Goal: Task Accomplishment & Management: Use online tool/utility

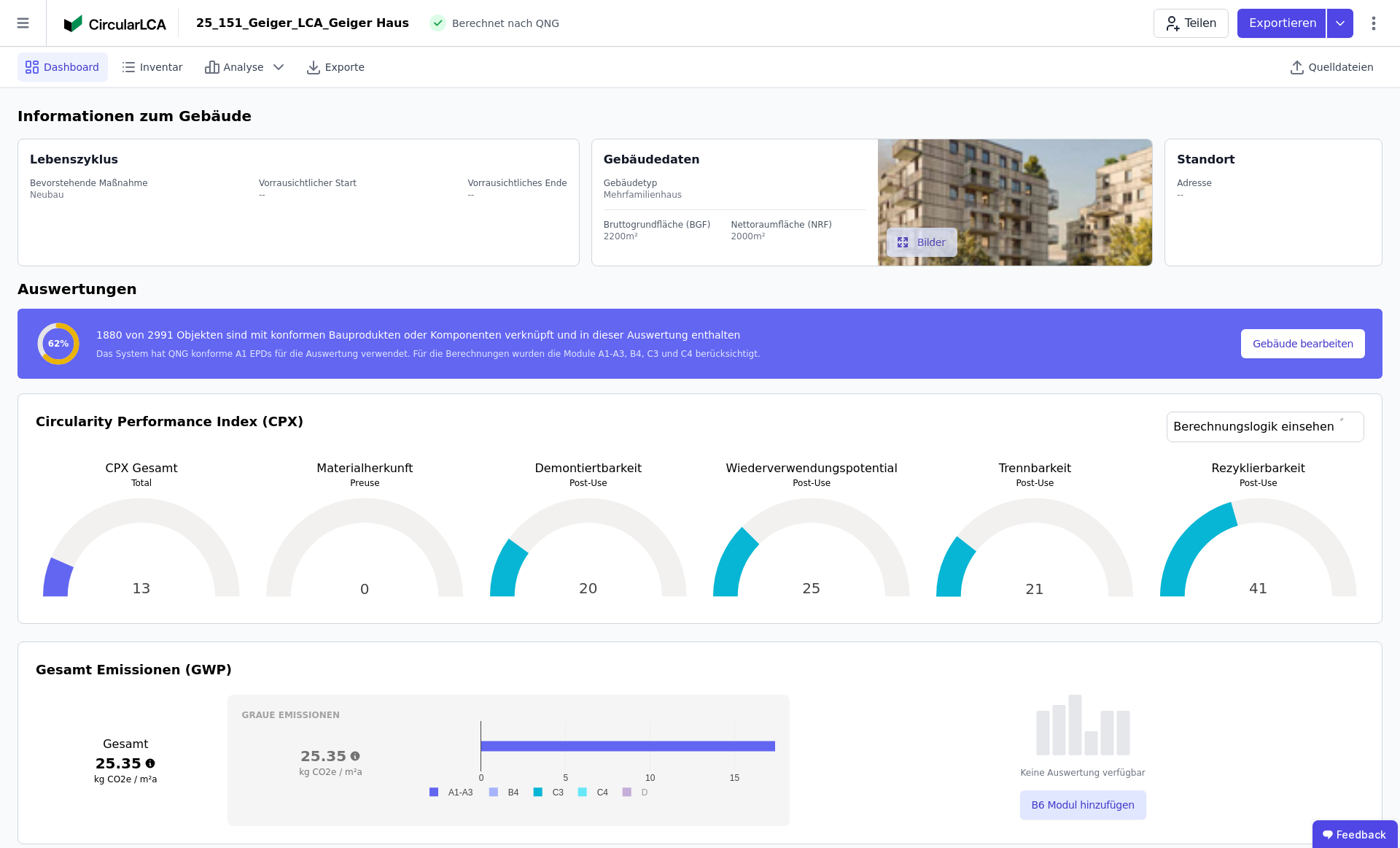
select select "**********"
select select "*"
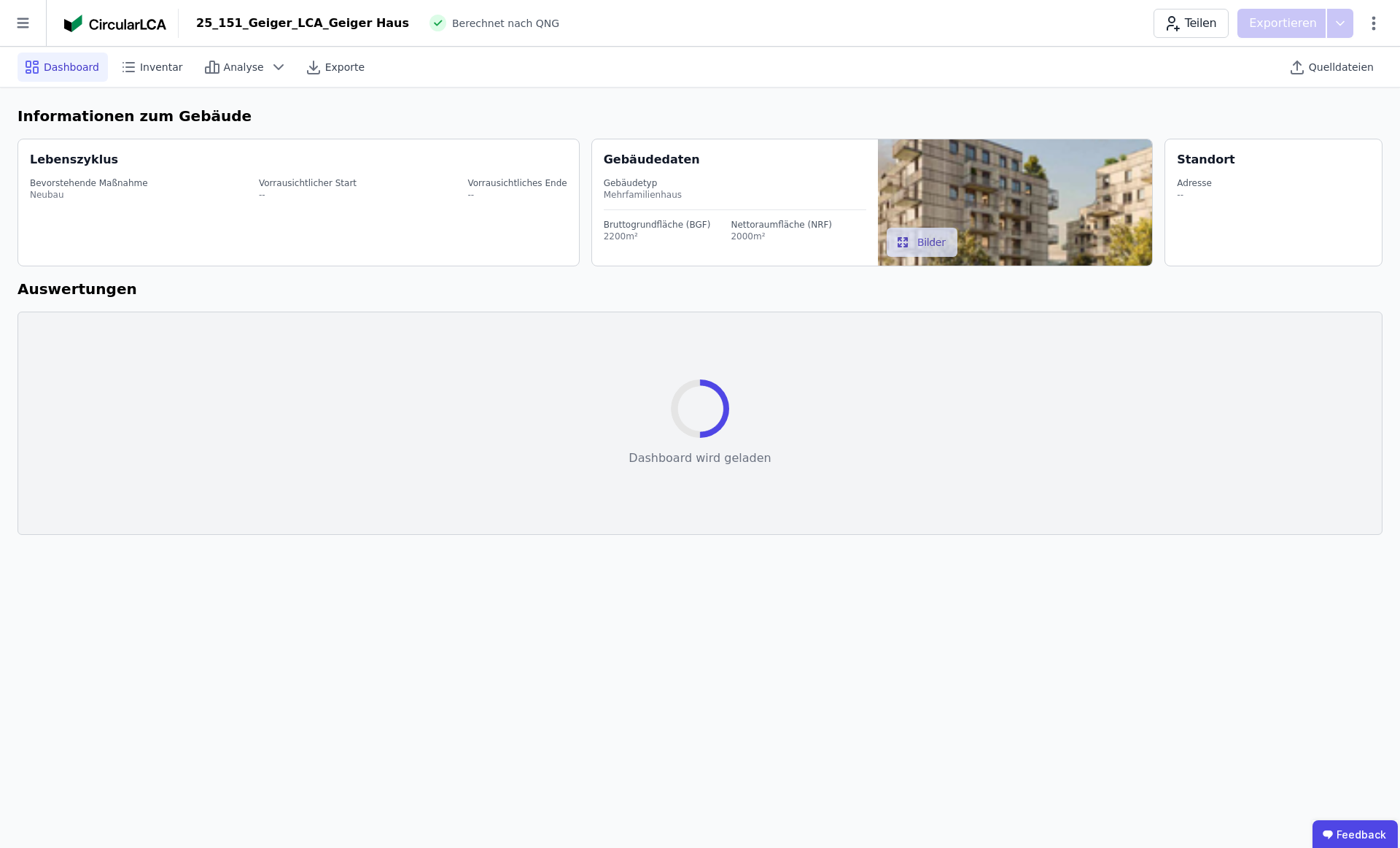
click at [19, 18] on icon at bounding box center [22, 23] width 12 height 10
select select "*"
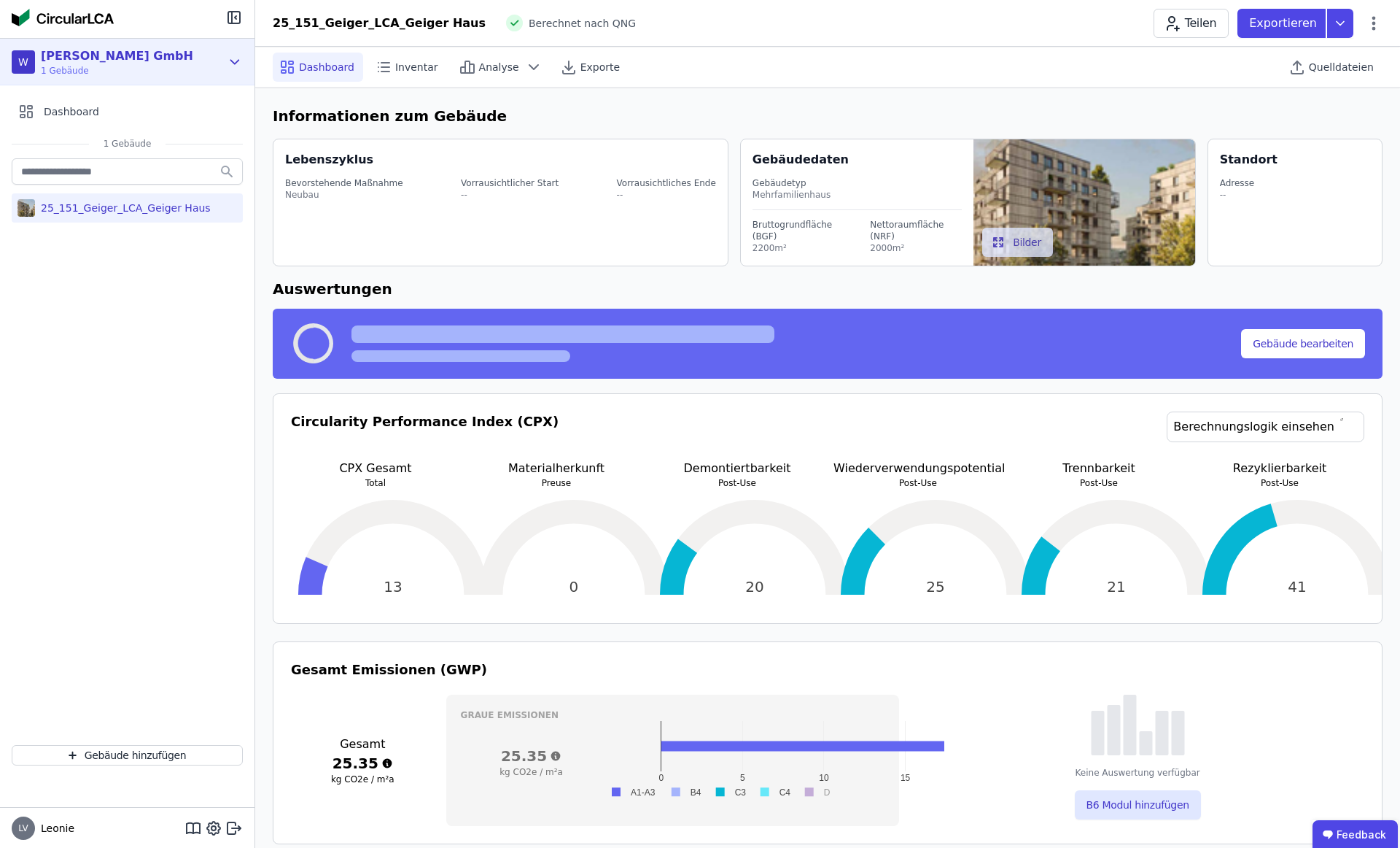
select select "*"
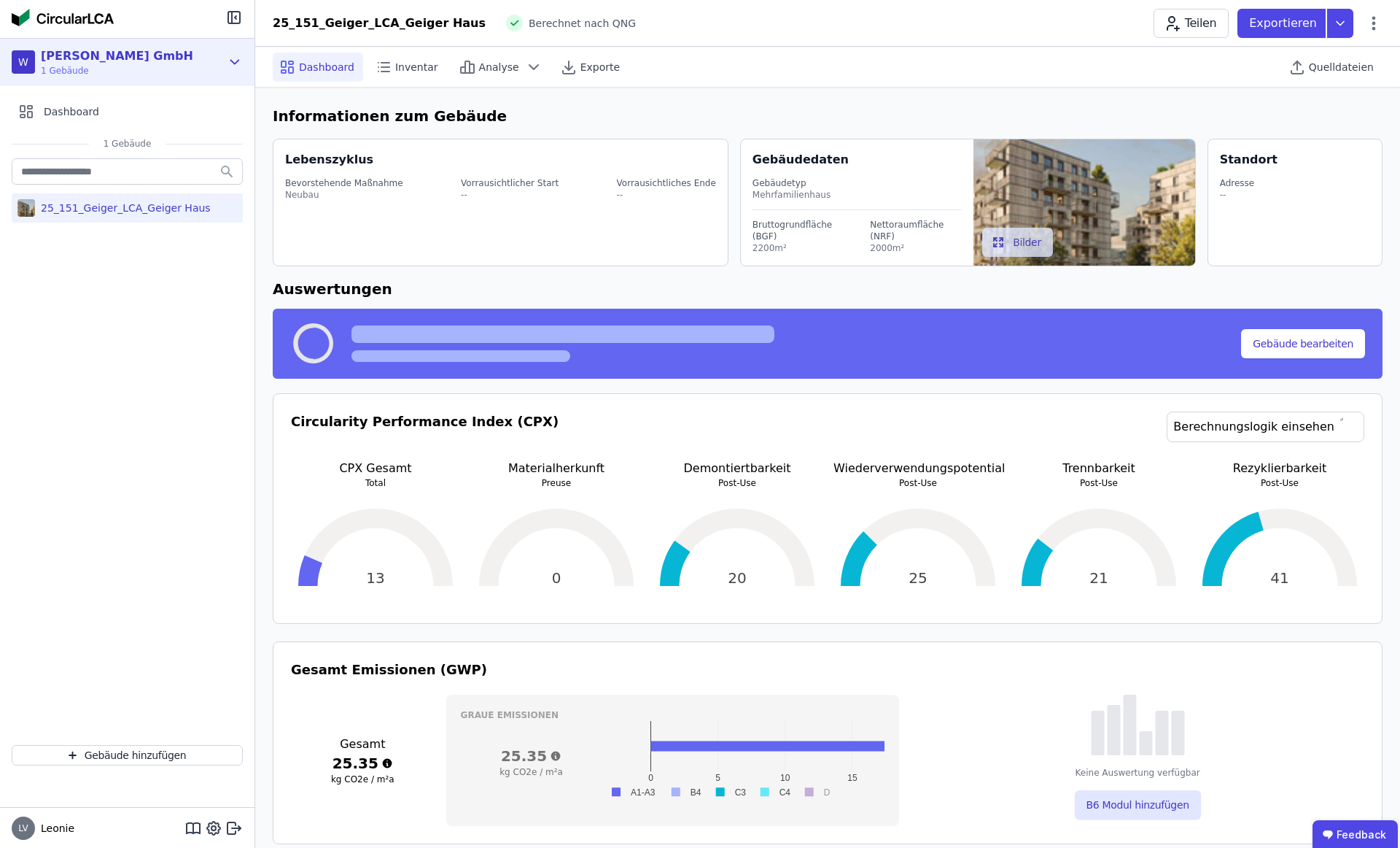
click at [110, 58] on div "[PERSON_NAME] GmbH" at bounding box center [117, 56] width 153 height 17
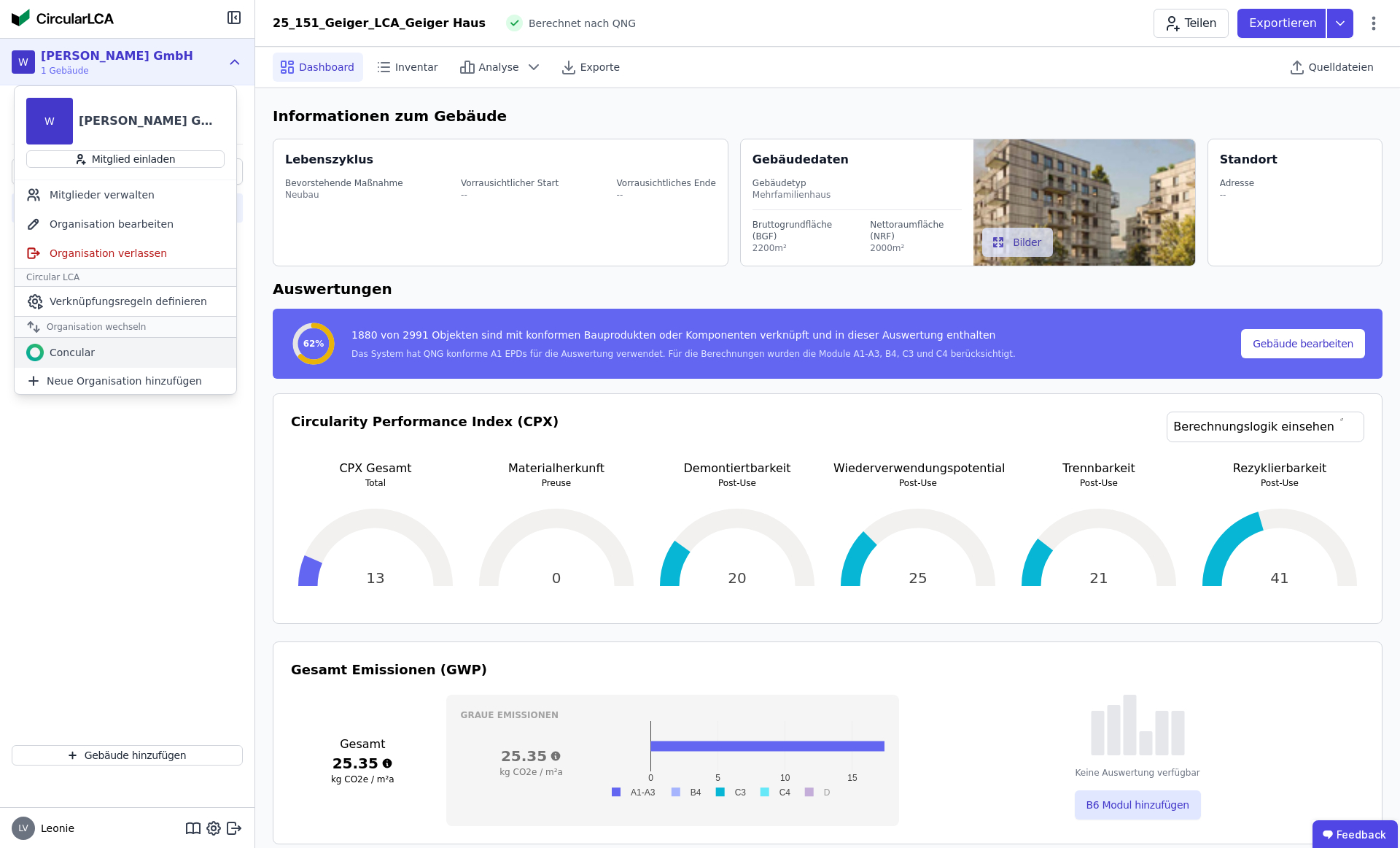
click at [120, 350] on div "Concular" at bounding box center [125, 352] width 222 height 29
select select "*"
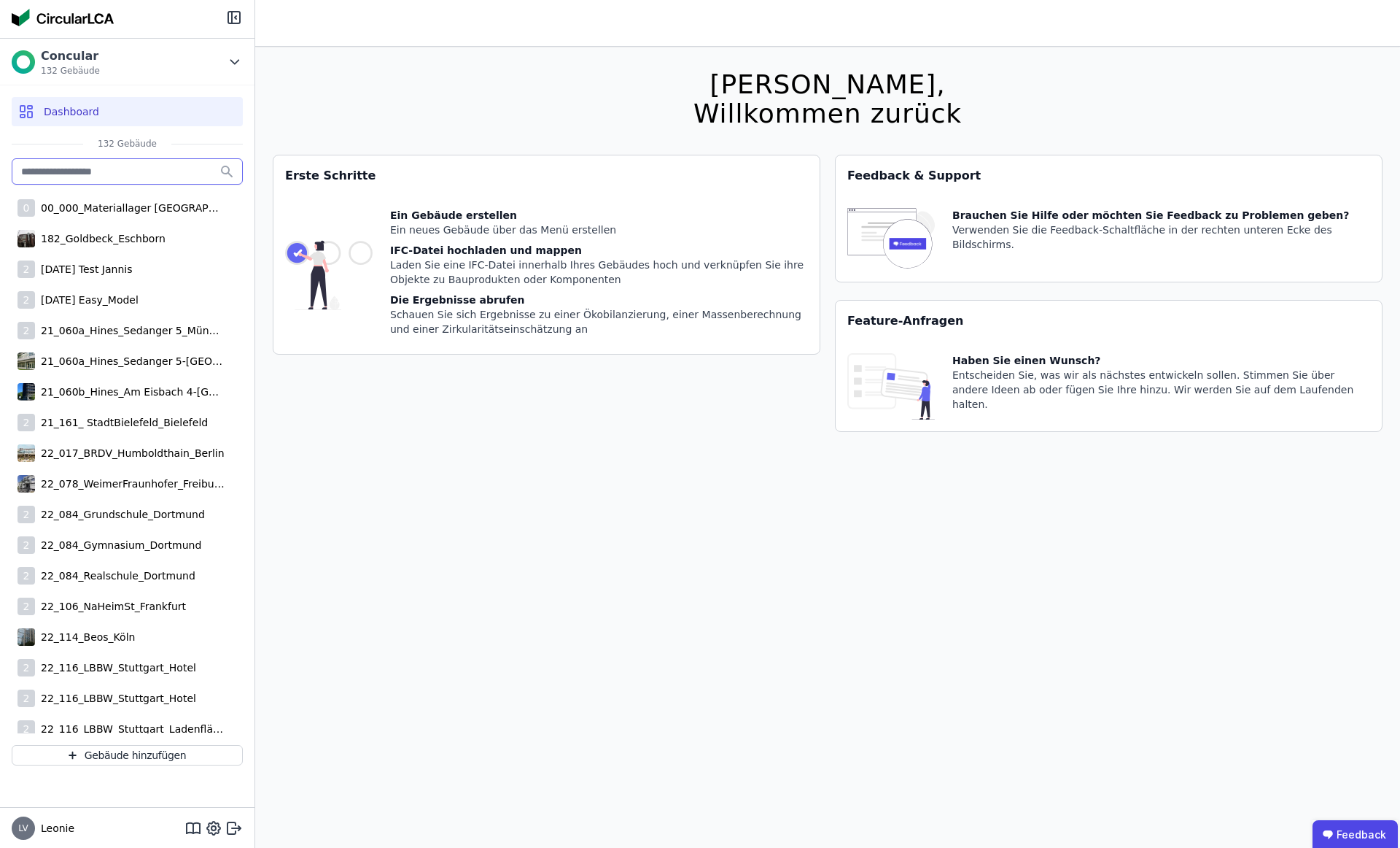
click at [114, 171] on input "text" at bounding box center [127, 171] width 231 height 26
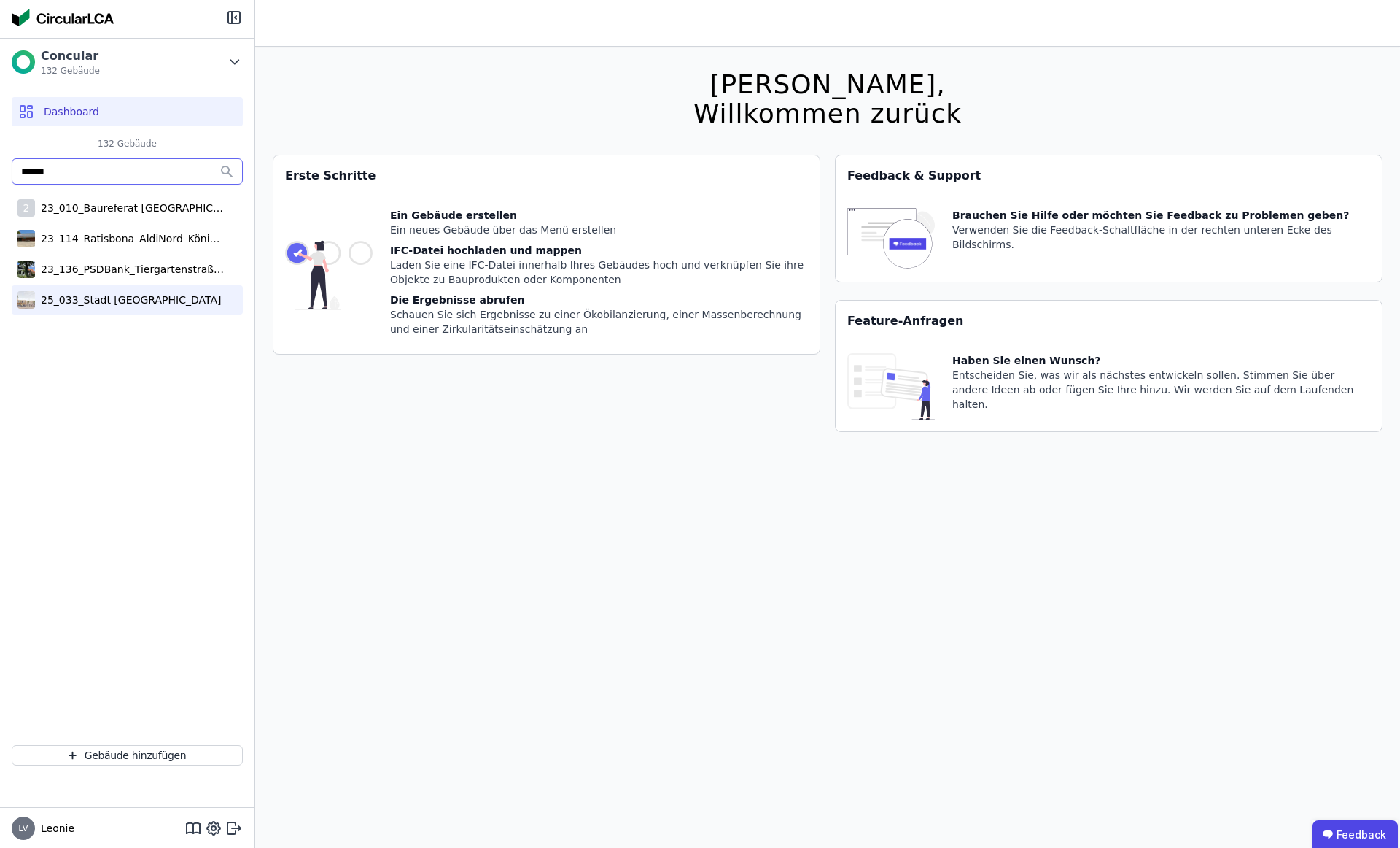
type input "******"
click at [133, 297] on div "25_033_Stadt Königsbrunn_Forum" at bounding box center [127, 299] width 186 height 14
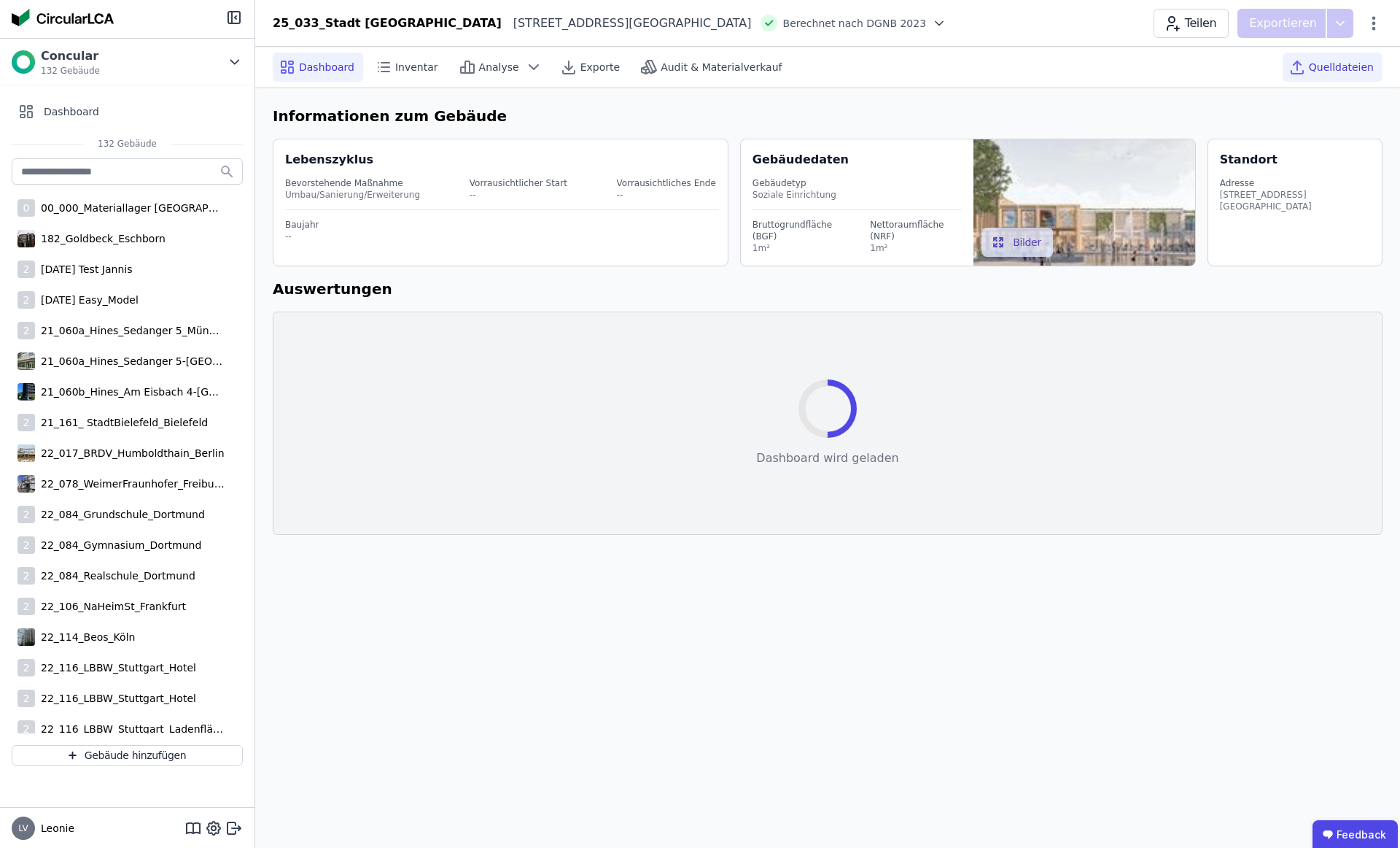
click at [1318, 72] on span "Quelldateien" at bounding box center [1341, 67] width 65 height 14
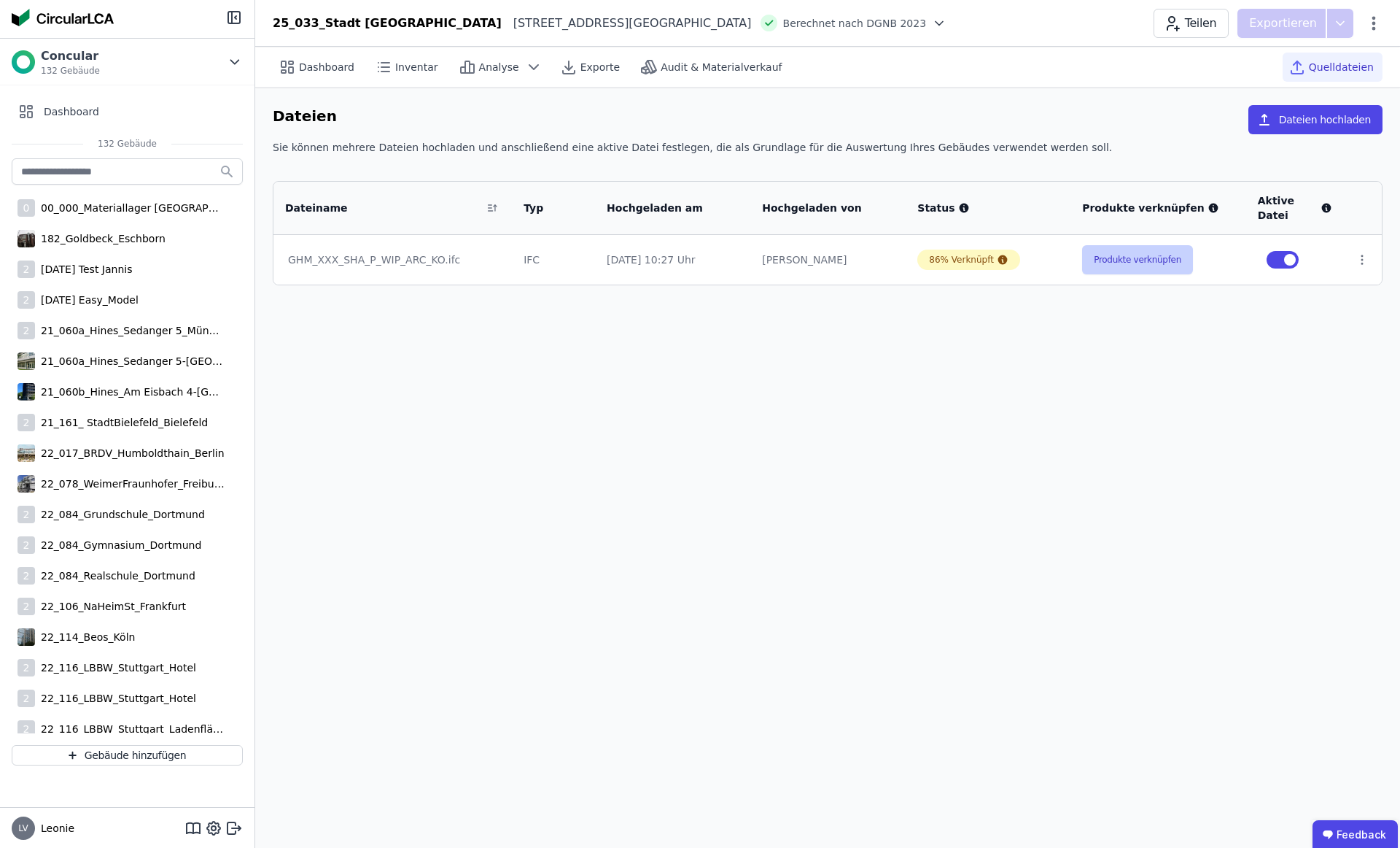
click at [1160, 254] on button "Produkte verknüpfen" at bounding box center [1137, 260] width 111 height 29
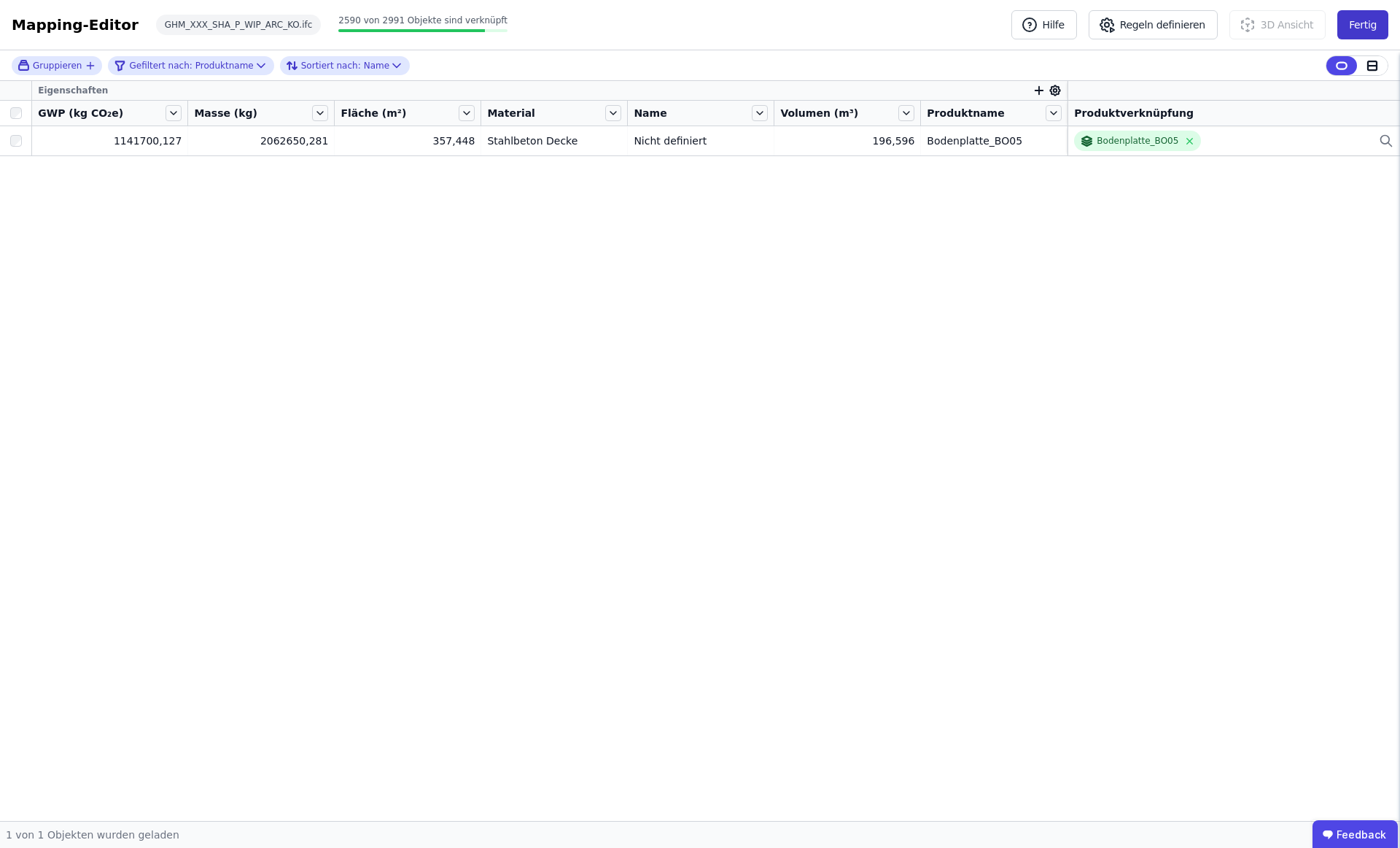
click at [1356, 25] on button "Fertig" at bounding box center [1363, 25] width 51 height 29
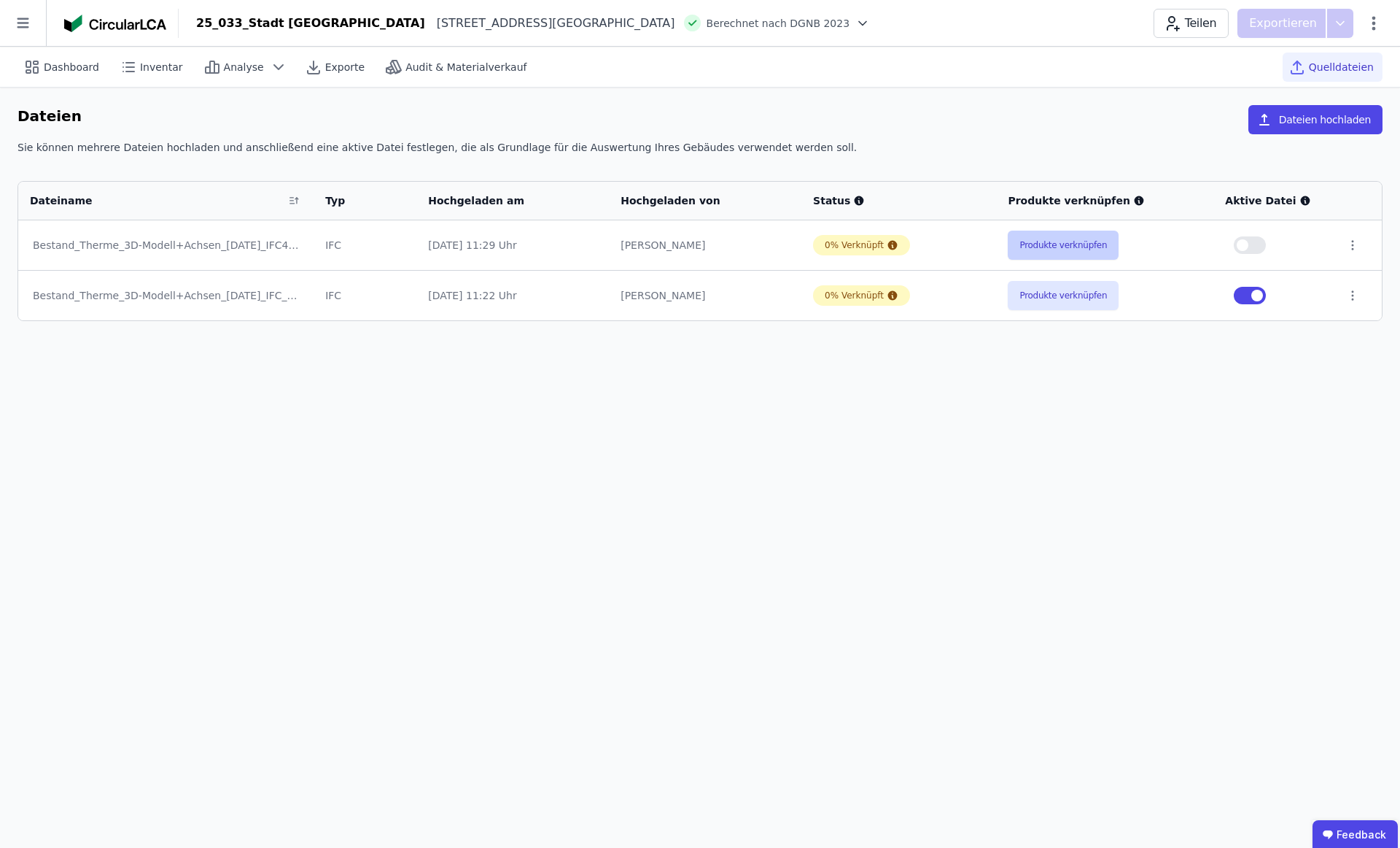
click at [1064, 244] on button "Produkte verknüpfen" at bounding box center [1063, 245] width 111 height 29
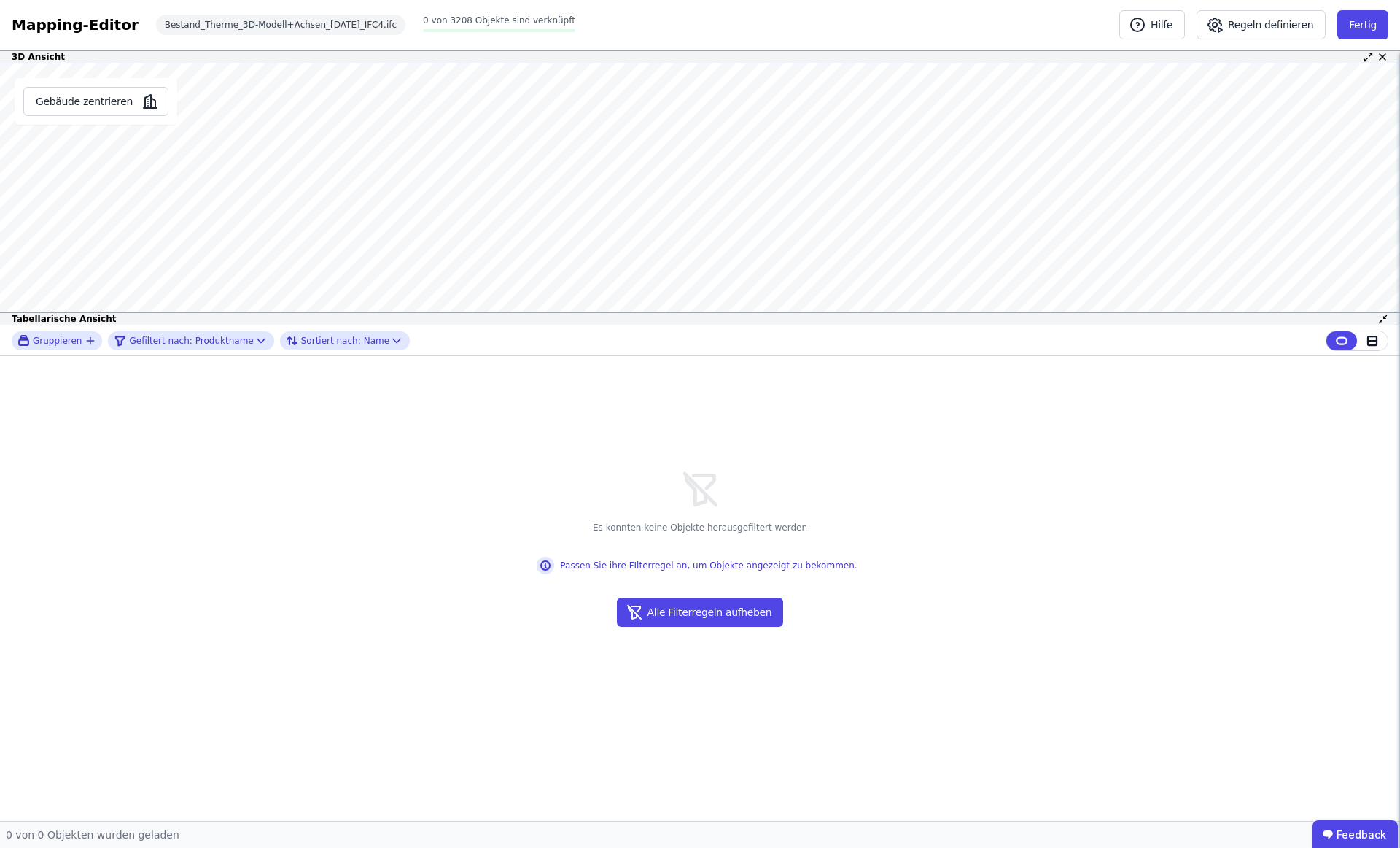
click at [1383, 318] on icon at bounding box center [1383, 319] width 11 height 11
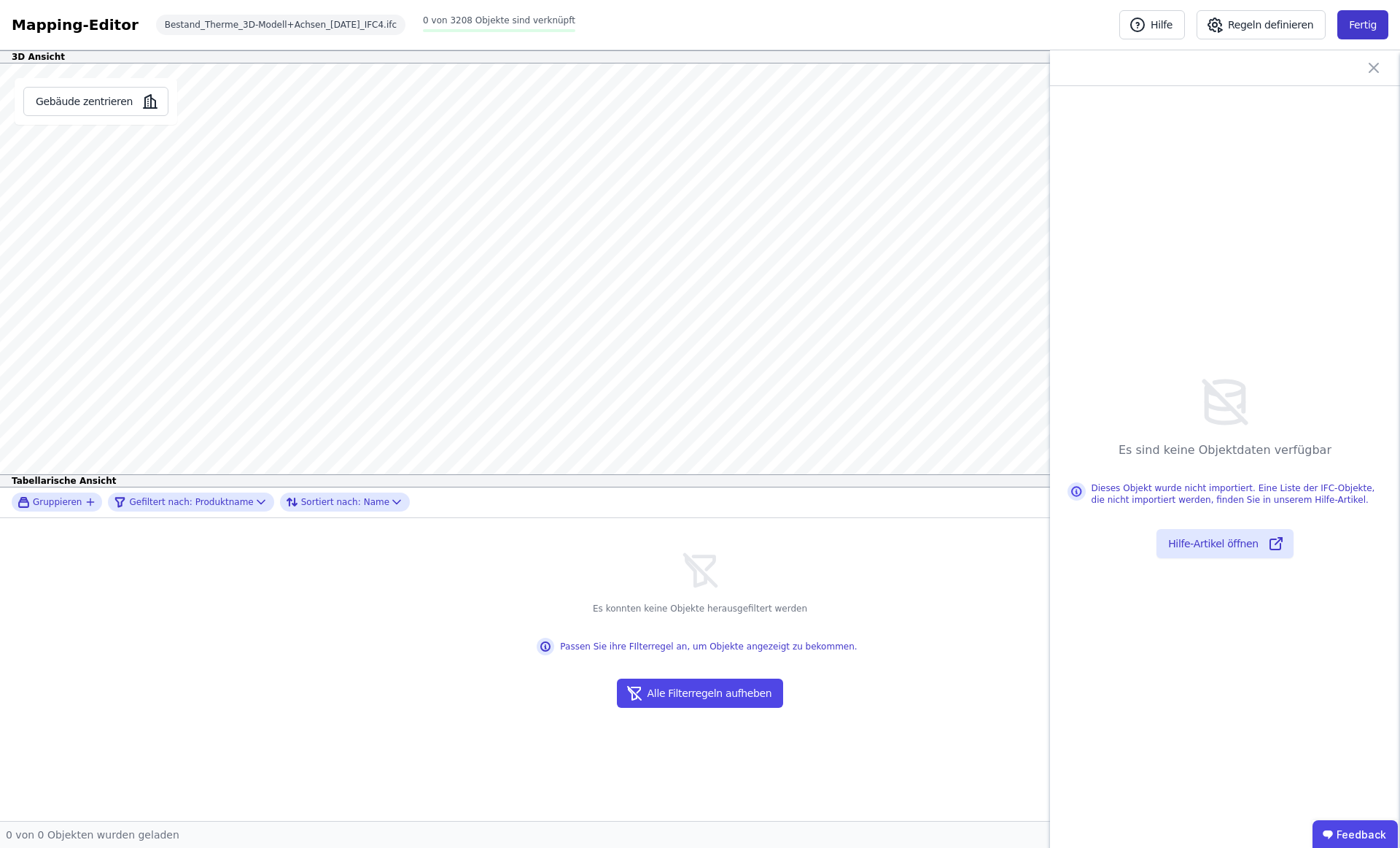
click at [1349, 29] on button "Fertig" at bounding box center [1363, 25] width 51 height 29
